Goal: Task Accomplishment & Management: Manage account settings

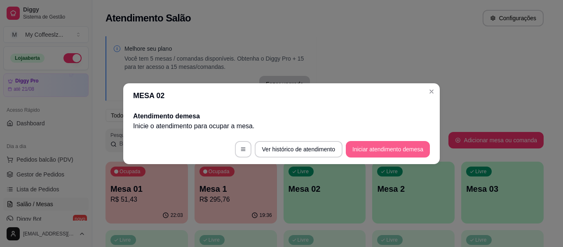
click at [380, 148] on button "Iniciar atendimento de mesa" at bounding box center [388, 149] width 84 height 16
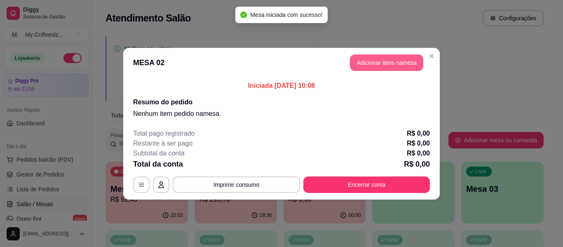
click at [361, 61] on button "Adicionar itens na mesa" at bounding box center [386, 62] width 73 height 16
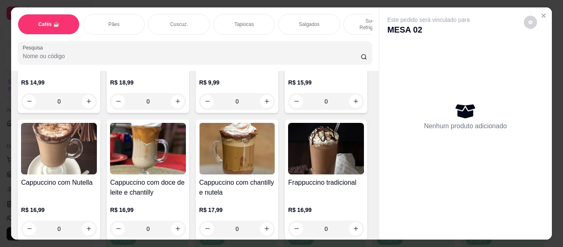
scroll to position [865, 0]
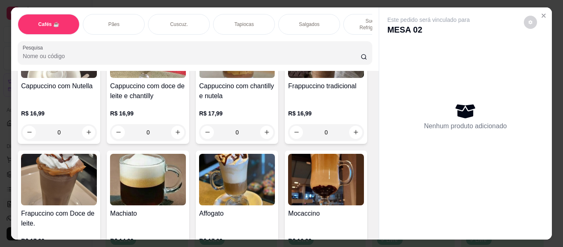
click at [115, 9] on div "Cafés ☕ Pães Cuscuz. Tapiocas Salgados Sucos e Refrigerantes Bolos e Tortas San…" at bounding box center [194, 38] width 367 height 63
click at [113, 21] on p "Pães" at bounding box center [113, 24] width 11 height 7
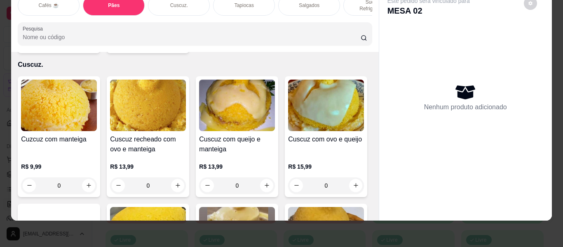
scroll to position [1571, 0]
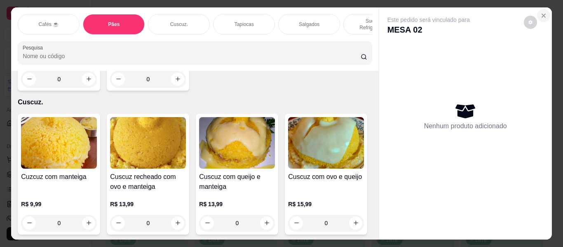
click at [541, 12] on icon "Close" at bounding box center [543, 15] width 7 height 7
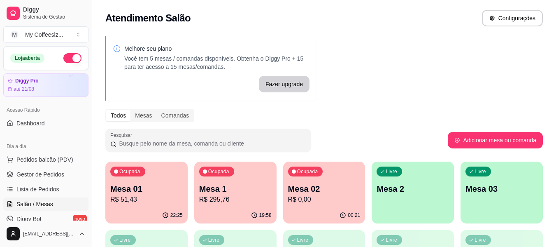
click at [309, 195] on p "R$ 0,00" at bounding box center [324, 199] width 72 height 10
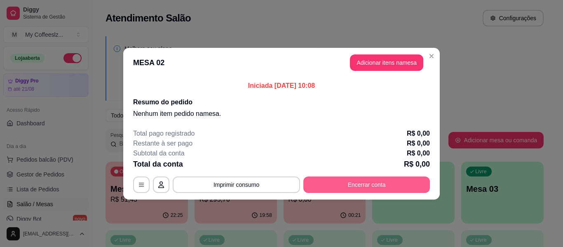
click at [320, 187] on button "Encerrar conta" at bounding box center [366, 184] width 126 height 16
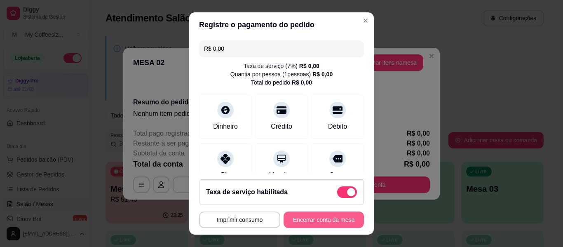
click at [309, 217] on button "Encerrar conta da mesa" at bounding box center [323, 219] width 80 height 16
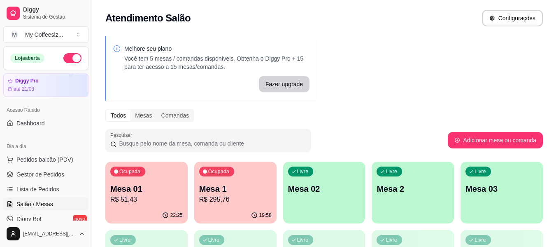
click at [300, 201] on div "Livre Mesa 02" at bounding box center [324, 187] width 82 height 52
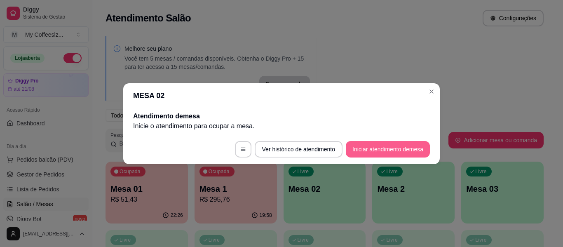
click at [371, 150] on button "Iniciar atendimento de mesa" at bounding box center [388, 149] width 84 height 16
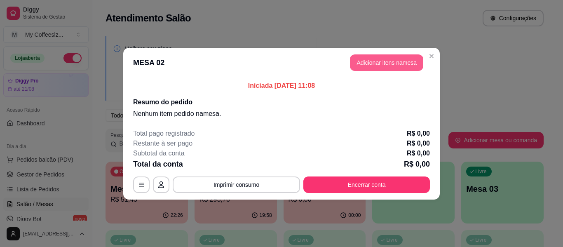
click at [383, 64] on button "Adicionar itens na mesa" at bounding box center [386, 62] width 73 height 16
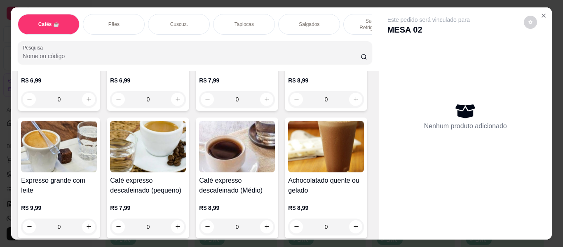
scroll to position [535, 0]
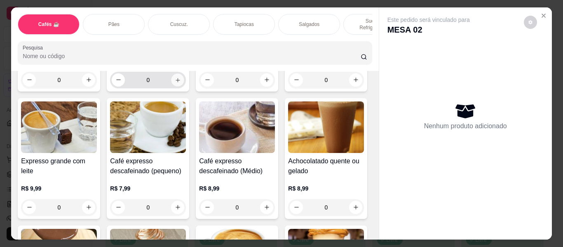
click at [177, 83] on icon "increase-product-quantity" at bounding box center [178, 80] width 6 height 6
type input "1"
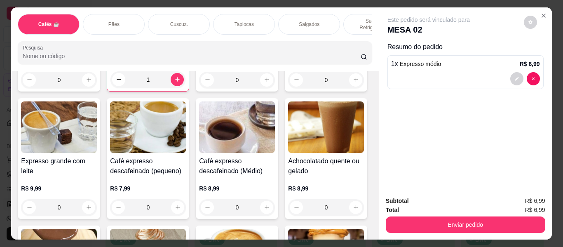
click at [296, 14] on div "Salgados" at bounding box center [309, 24] width 62 height 21
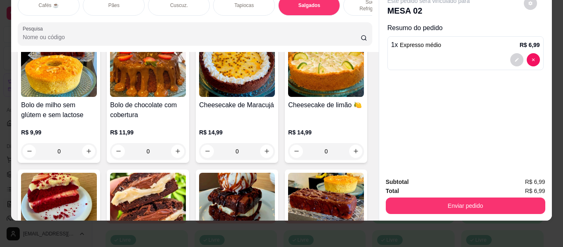
scroll to position [3516, 0]
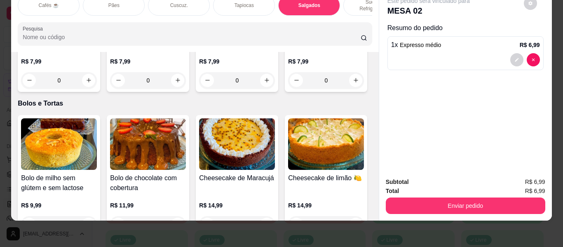
type input "1"
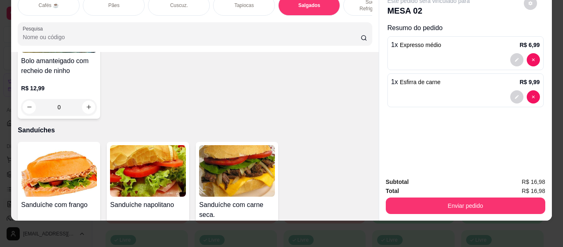
scroll to position [3887, 0]
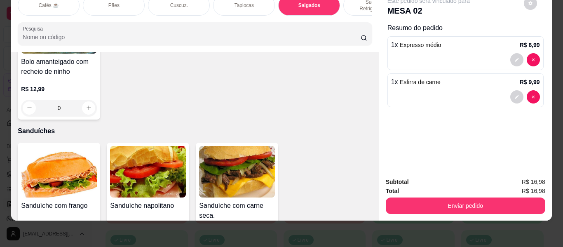
type input "1"
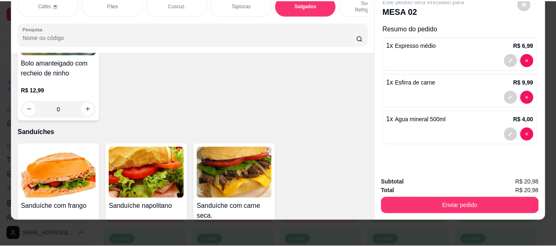
scroll to position [3887, 0]
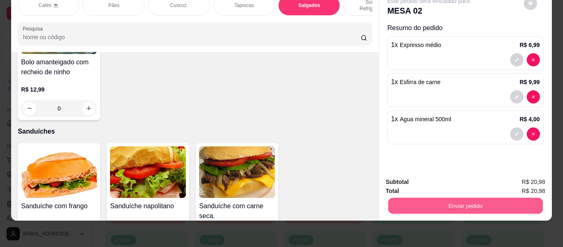
click at [427, 198] on button "Enviar pedido" at bounding box center [465, 206] width 154 height 16
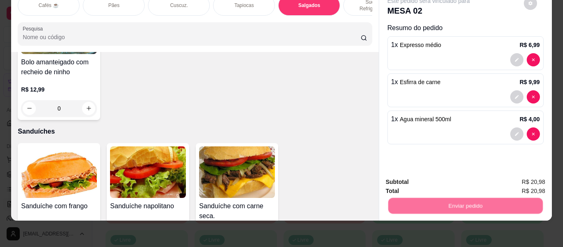
click at [427, 180] on button "Não registrar e enviar pedido" at bounding box center [438, 179] width 86 height 16
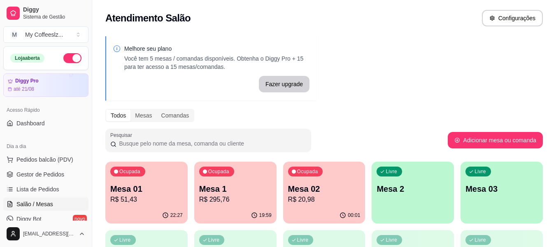
click at [343, 185] on p "Mesa 02" at bounding box center [324, 189] width 72 height 12
click at [357, 81] on div "Melhore seu plano Você tem 5 mesas / comandas disponíveis. Obtenha o Diggy Pro …" at bounding box center [324, 234] width 464 height 407
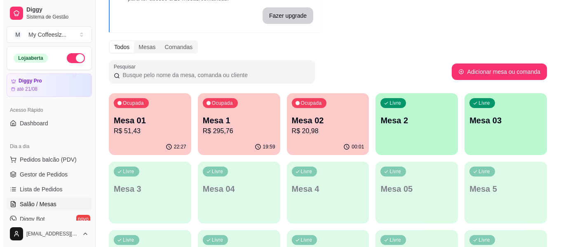
scroll to position [124, 0]
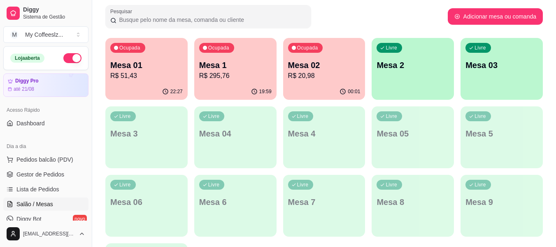
click at [312, 75] on p "R$ 20,98" at bounding box center [324, 76] width 72 height 10
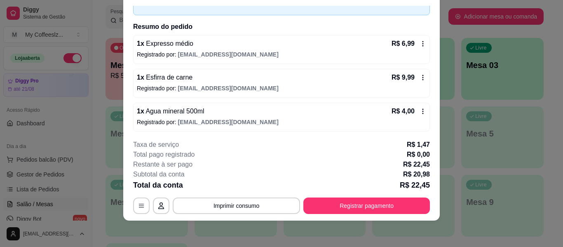
scroll to position [50, 0]
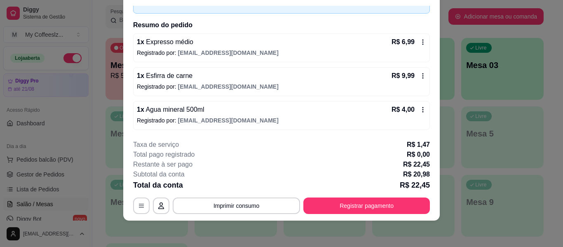
click at [354, 162] on div "Restante à ser pago R$ 22,45" at bounding box center [281, 164] width 297 height 10
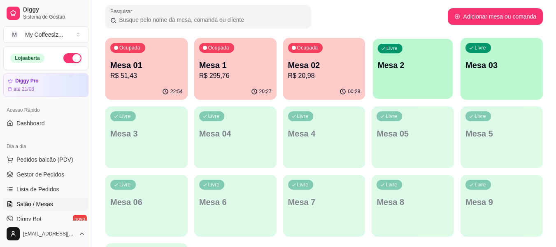
click at [430, 80] on div "Livre Mesa 2" at bounding box center [413, 64] width 80 height 50
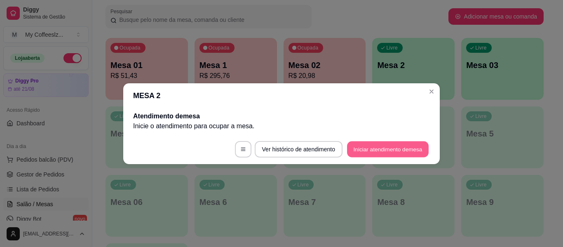
click at [389, 145] on button "Iniciar atendimento de mesa" at bounding box center [388, 149] width 82 height 16
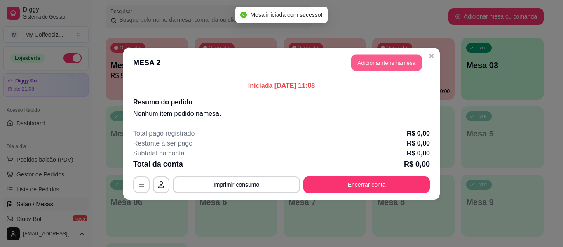
click at [361, 62] on button "Adicionar itens na mesa" at bounding box center [386, 62] width 71 height 16
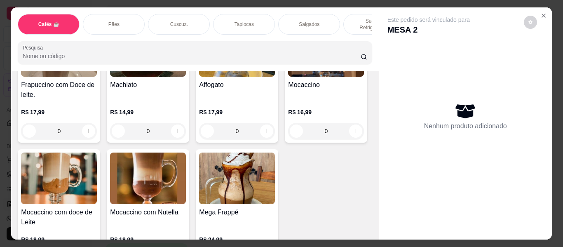
scroll to position [989, 0]
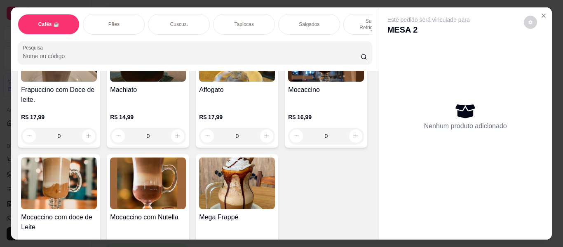
type input "1"
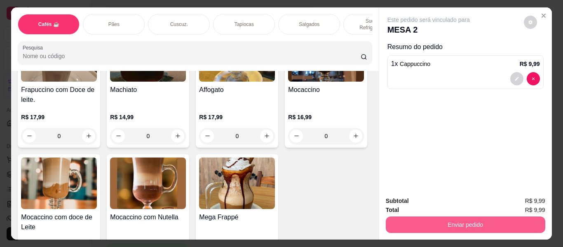
click at [399, 220] on button "Enviar pedido" at bounding box center [465, 224] width 159 height 16
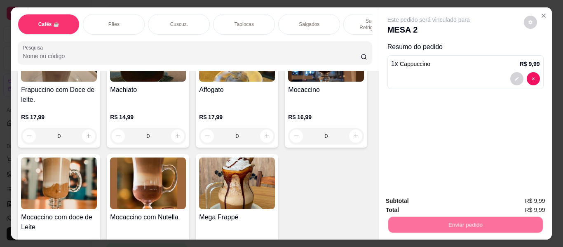
click at [405, 203] on button "Não registrar e enviar pedido" at bounding box center [437, 201] width 83 height 15
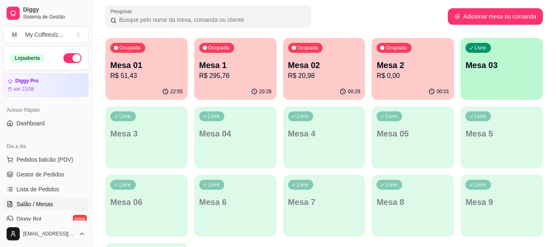
click at [225, 80] on p "R$ 295,76" at bounding box center [235, 76] width 72 height 10
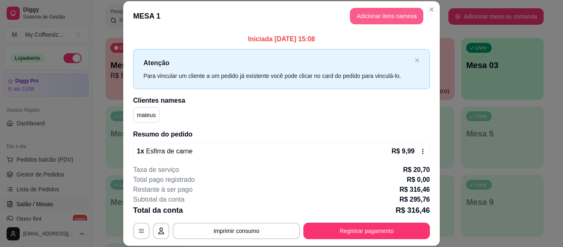
click at [364, 18] on button "Adicionar itens na mesa" at bounding box center [386, 16] width 73 height 16
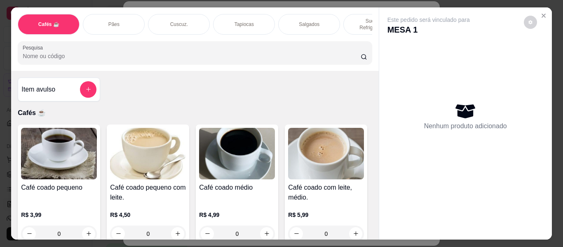
click at [309, 14] on div "Salgados" at bounding box center [309, 24] width 62 height 21
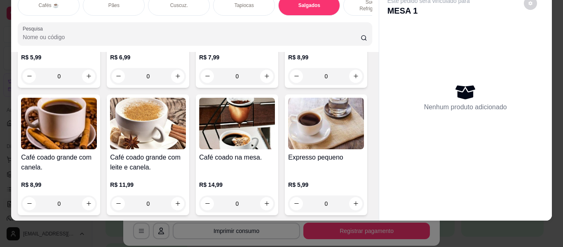
scroll to position [0, 0]
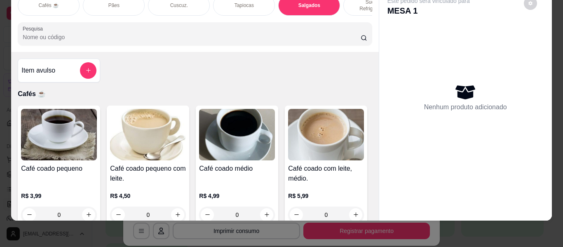
click at [366, 52] on div "Item avulso Cafés ☕ Café coado pequeno R$ 3,99 0 Café coado pequeno com leite. …" at bounding box center [194, 136] width 367 height 168
click at [80, 62] on div at bounding box center [88, 70] width 16 height 16
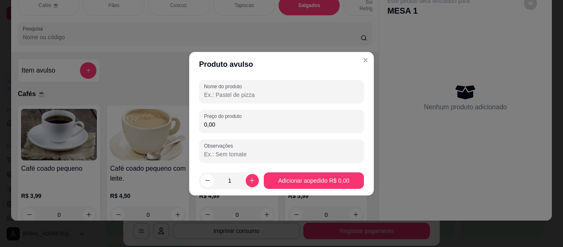
click at [225, 93] on input "Nome do produto" at bounding box center [281, 95] width 155 height 8
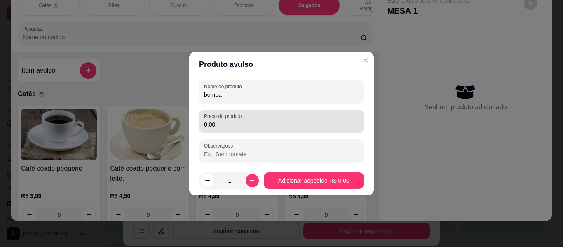
type input "bomba"
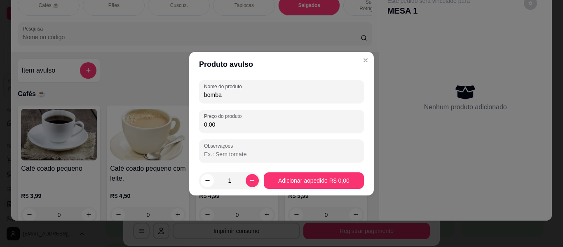
click at [227, 124] on input "0,00" at bounding box center [281, 124] width 155 height 8
type input "11,99"
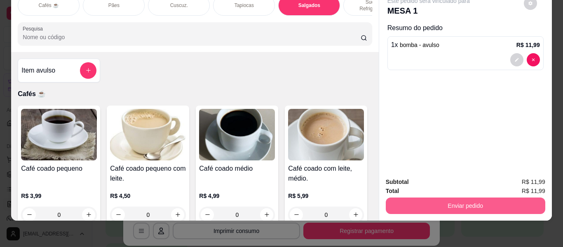
click at [465, 203] on button "Enviar pedido" at bounding box center [465, 205] width 159 height 16
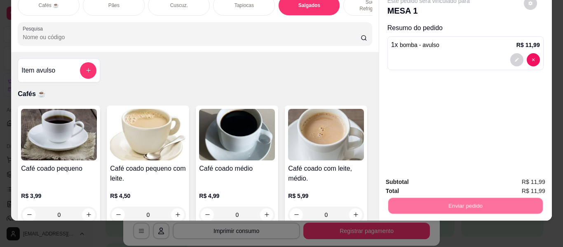
click at [460, 179] on button "Não registrar e enviar pedido" at bounding box center [438, 179] width 86 height 16
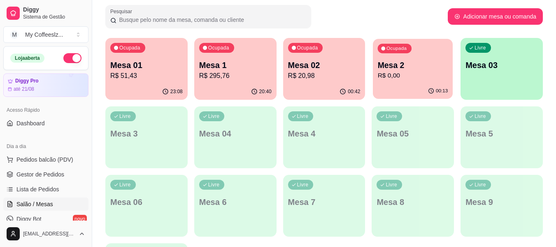
click at [430, 75] on p "R$ 0,00" at bounding box center [413, 75] width 70 height 9
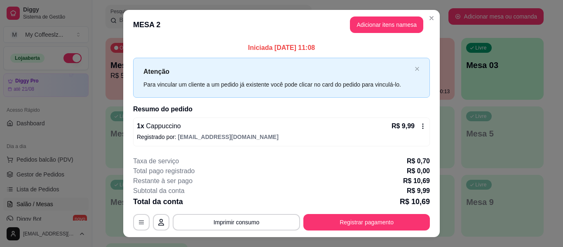
scroll to position [16, 0]
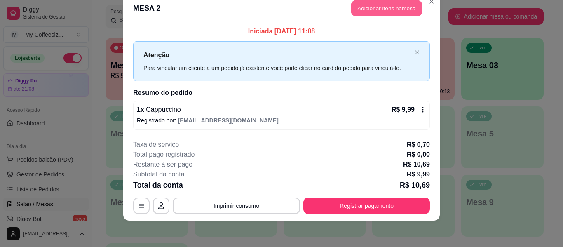
click at [368, 2] on button "Adicionar itens na mesa" at bounding box center [386, 8] width 71 height 16
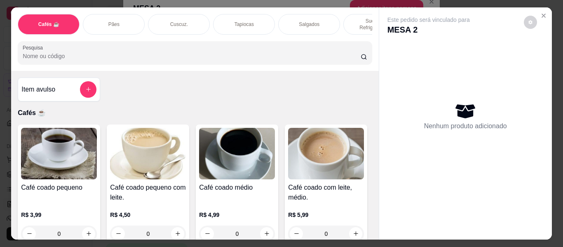
click at [346, 19] on div "Sucos e Refrigerantes" at bounding box center [374, 24] width 62 height 21
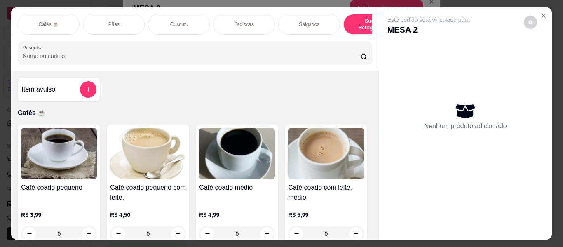
scroll to position [22, 0]
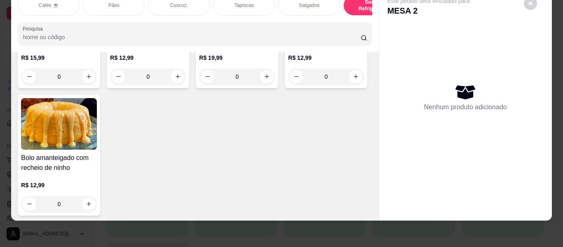
type input "1"
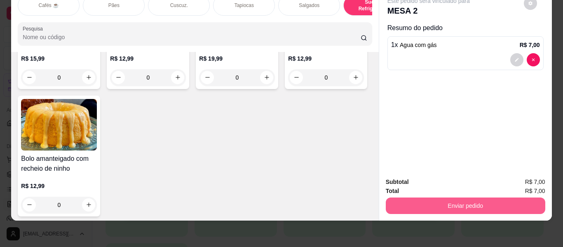
click at [402, 198] on button "Enviar pedido" at bounding box center [465, 205] width 159 height 16
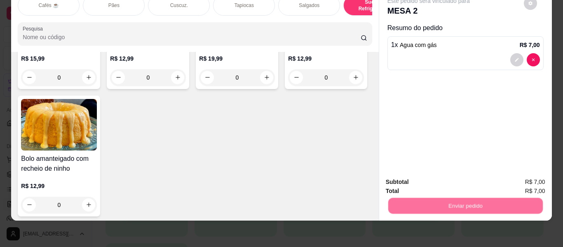
click at [420, 173] on button "Não registrar e enviar pedido" at bounding box center [437, 178] width 83 height 15
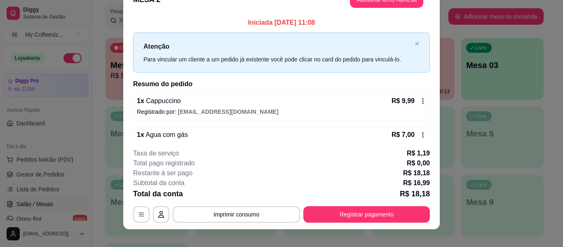
scroll to position [8, 0]
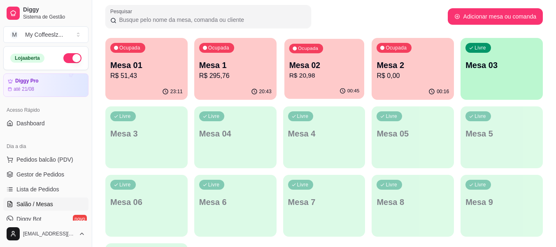
click at [337, 73] on p "R$ 20,98" at bounding box center [324, 75] width 70 height 9
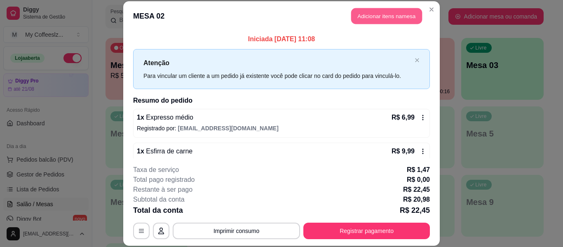
click at [351, 14] on button "Adicionar itens na mesa" at bounding box center [386, 16] width 71 height 16
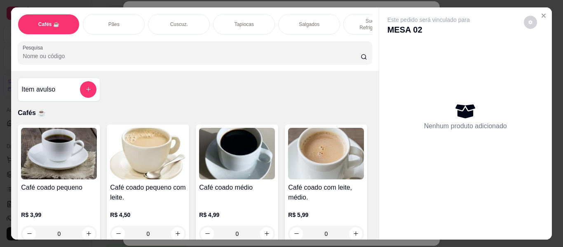
click at [355, 14] on div "Sucos e Refrigerantes" at bounding box center [374, 24] width 62 height 21
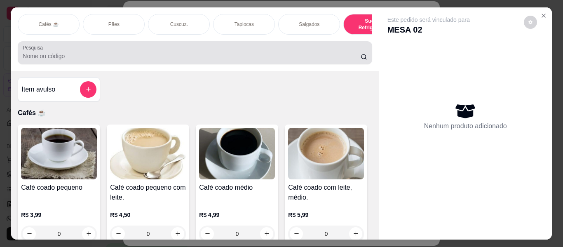
scroll to position [22, 0]
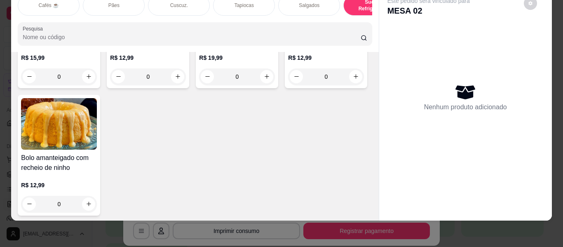
type input "1"
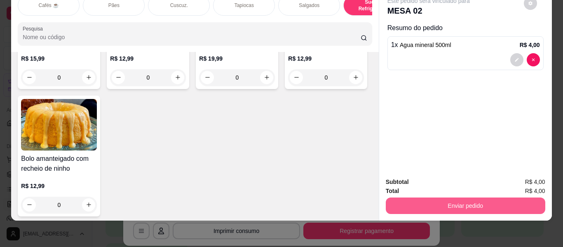
click at [392, 200] on button "Enviar pedido" at bounding box center [465, 205] width 159 height 16
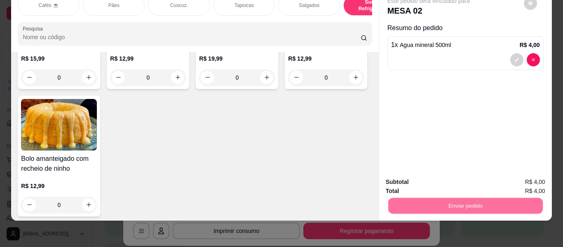
click at [414, 182] on button "Não registrar e enviar pedido" at bounding box center [438, 179] width 86 height 16
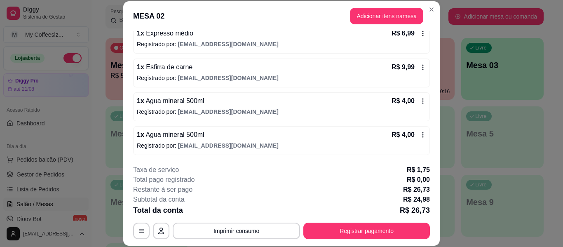
scroll to position [25, 0]
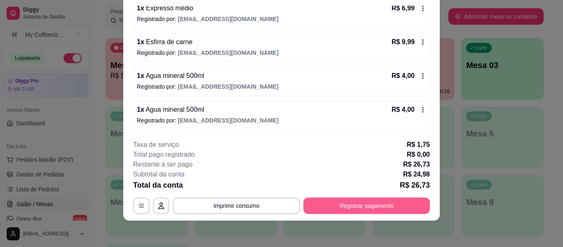
click at [353, 202] on button "Registrar pagamento" at bounding box center [366, 205] width 126 height 16
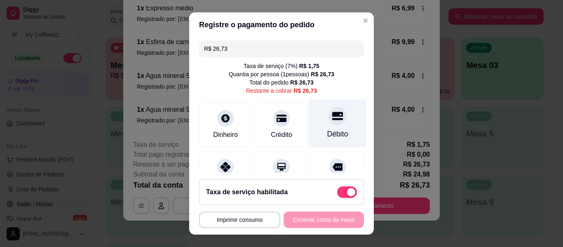
click at [333, 122] on div "Débito" at bounding box center [338, 123] width 58 height 48
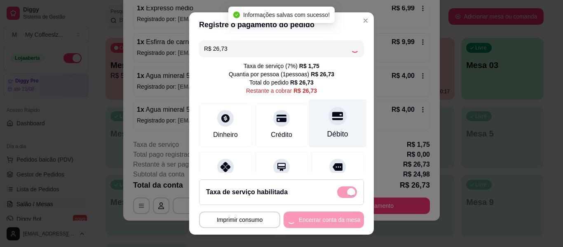
type input "R$ 0,00"
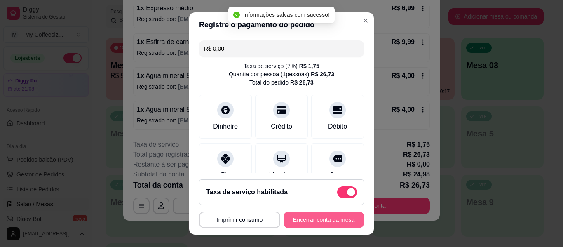
click at [292, 212] on button "Encerrar conta da mesa" at bounding box center [323, 219] width 80 height 16
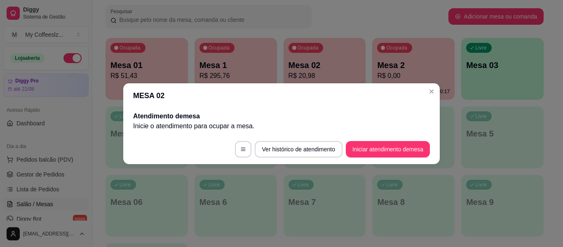
scroll to position [0, 0]
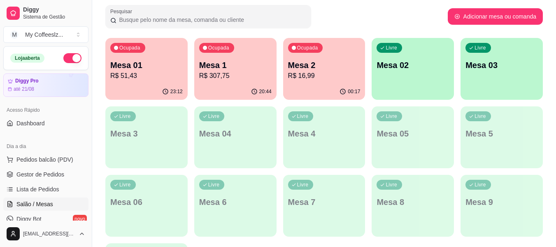
click at [343, 79] on p "R$ 16,99" at bounding box center [324, 76] width 72 height 10
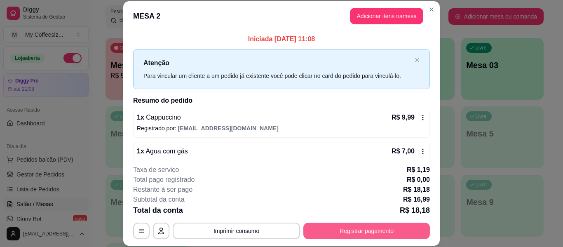
click at [346, 229] on button "Registrar pagamento" at bounding box center [366, 230] width 126 height 16
